Goal: Task Accomplishment & Management: Use online tool/utility

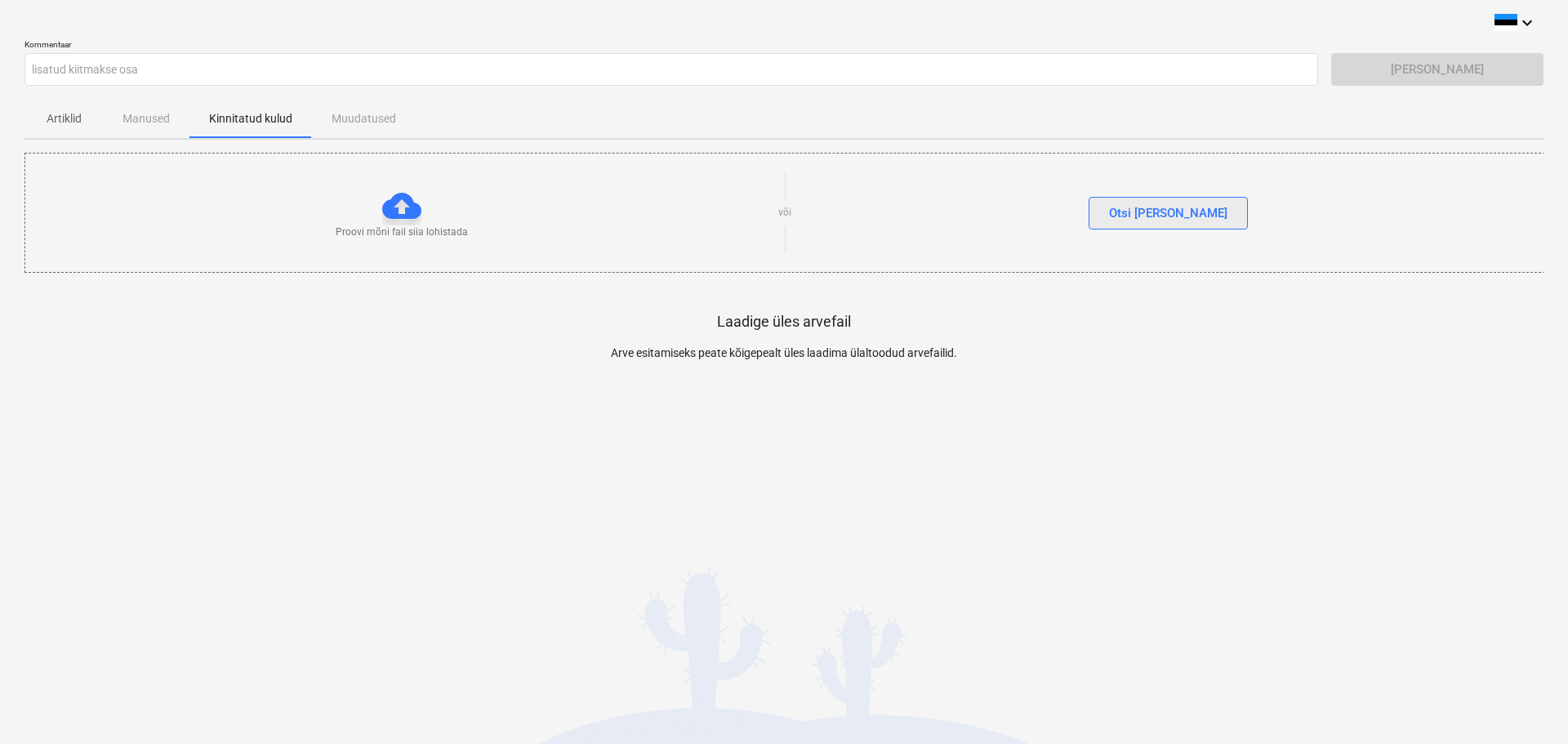
click at [1165, 207] on div "Otsi faile" at bounding box center [1168, 213] width 119 height 22
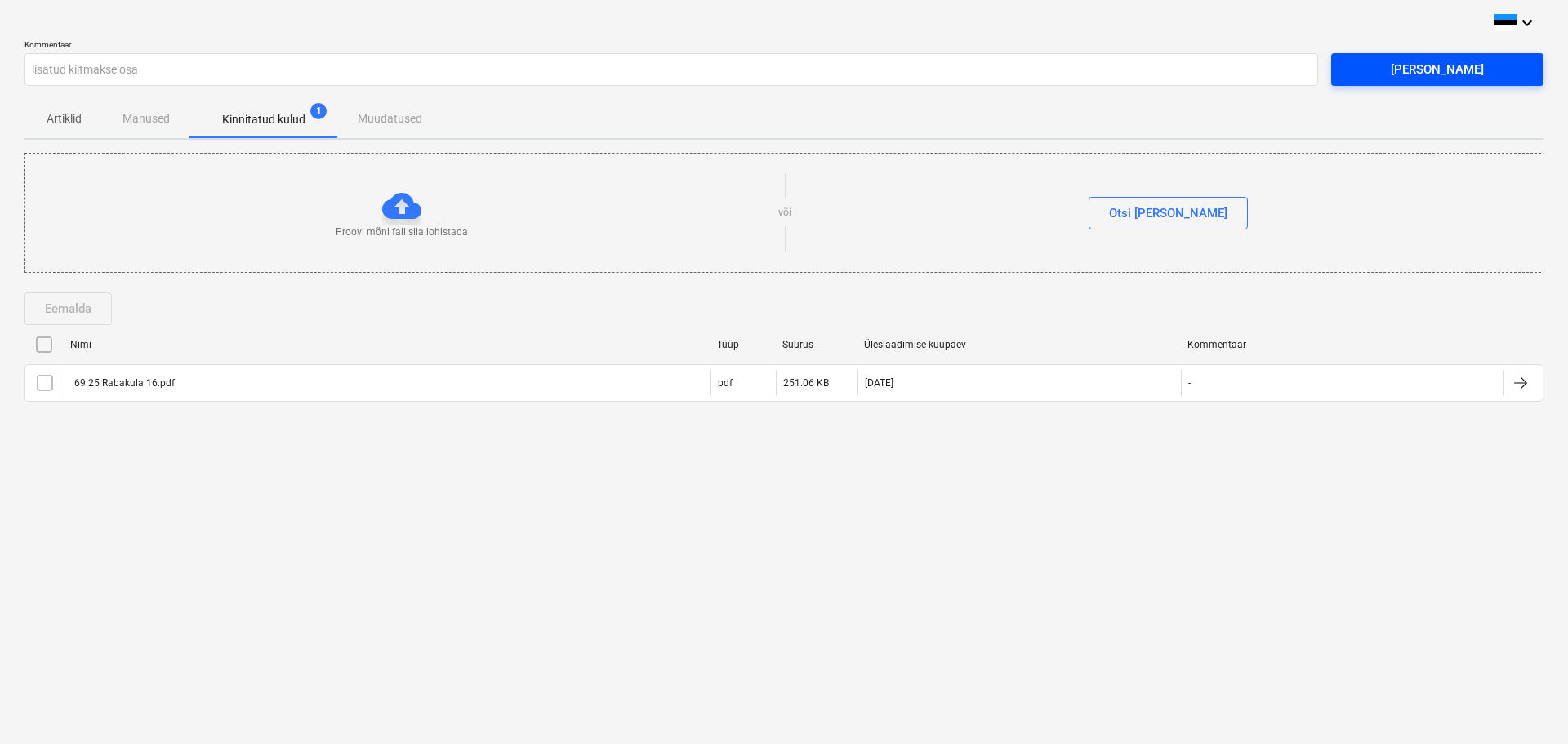
click at [1411, 72] on div "[PERSON_NAME]" at bounding box center [1437, 69] width 94 height 22
